Goal: Register for event/course

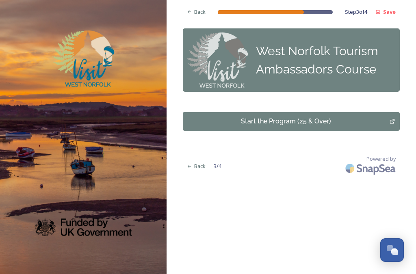
scroll to position [22, 0]
